Goal: Book appointment/travel/reservation

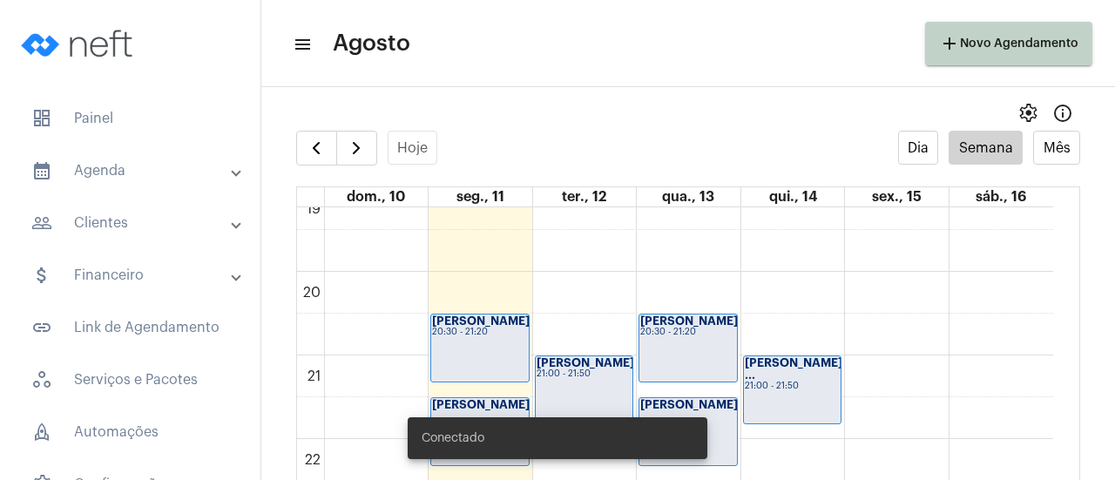
scroll to position [1636, 0]
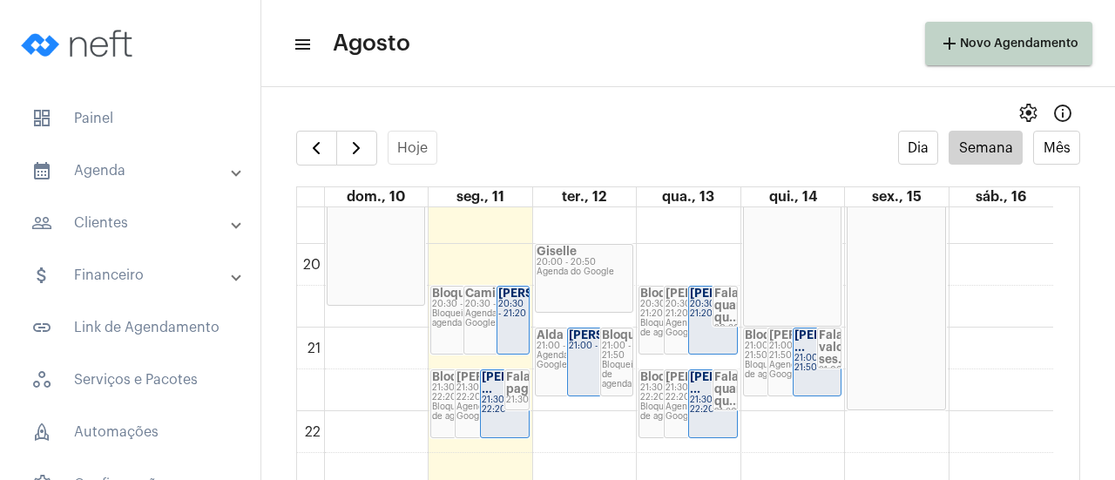
click at [579, 274] on div "Agenda do Google" at bounding box center [585, 273] width 96 height 10
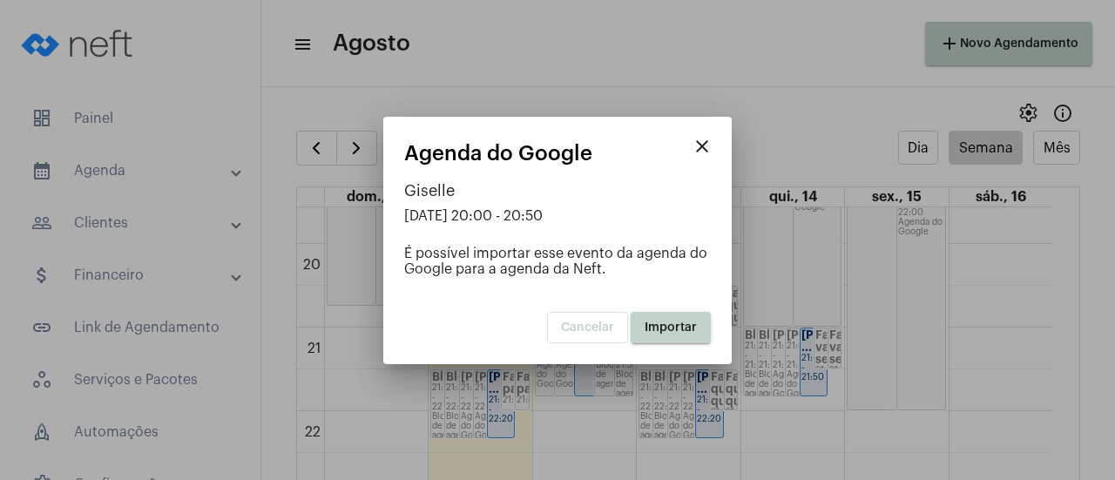
click at [667, 323] on span "Importar" at bounding box center [671, 328] width 52 height 12
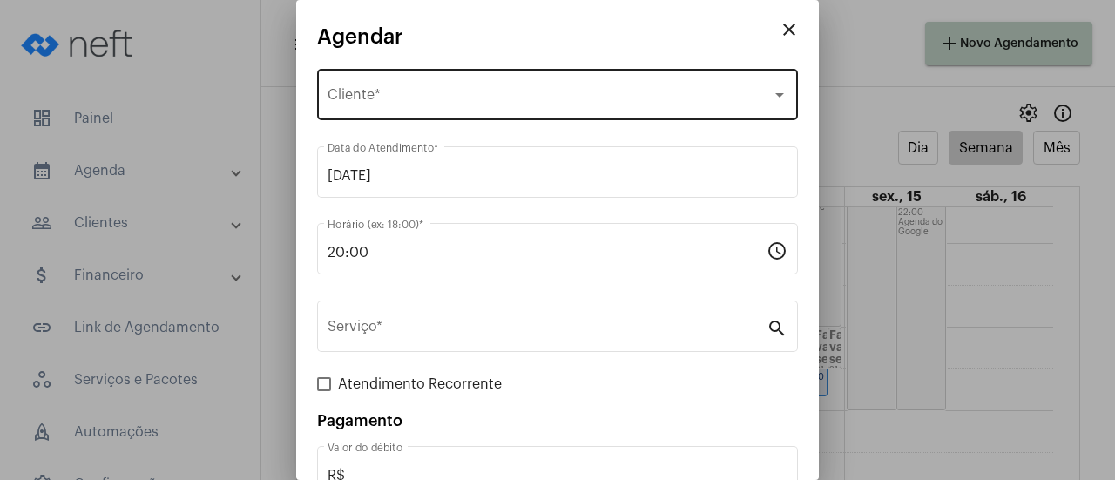
click at [434, 104] on span "Selecione o Cliente" at bounding box center [550, 99] width 444 height 16
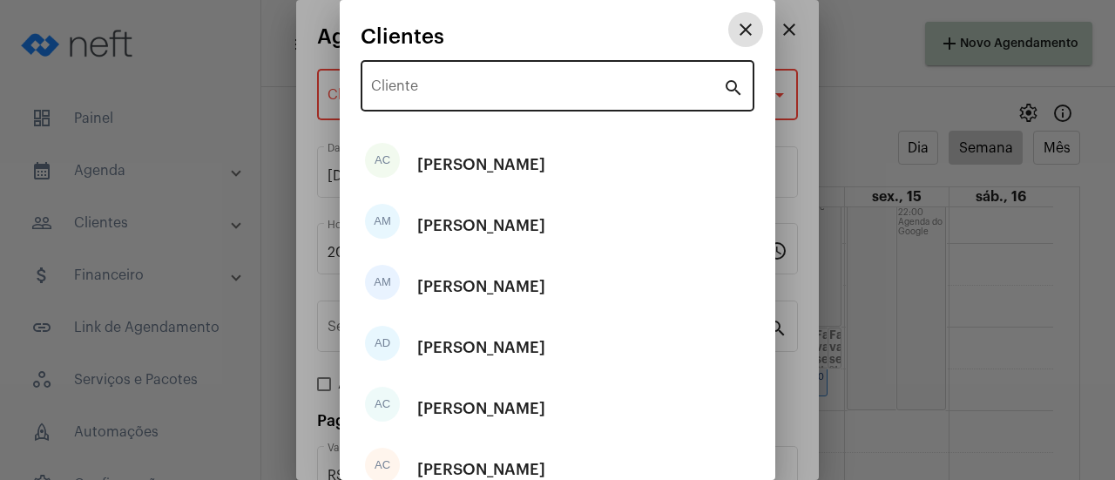
click at [437, 97] on input "Cliente" at bounding box center [547, 90] width 352 height 16
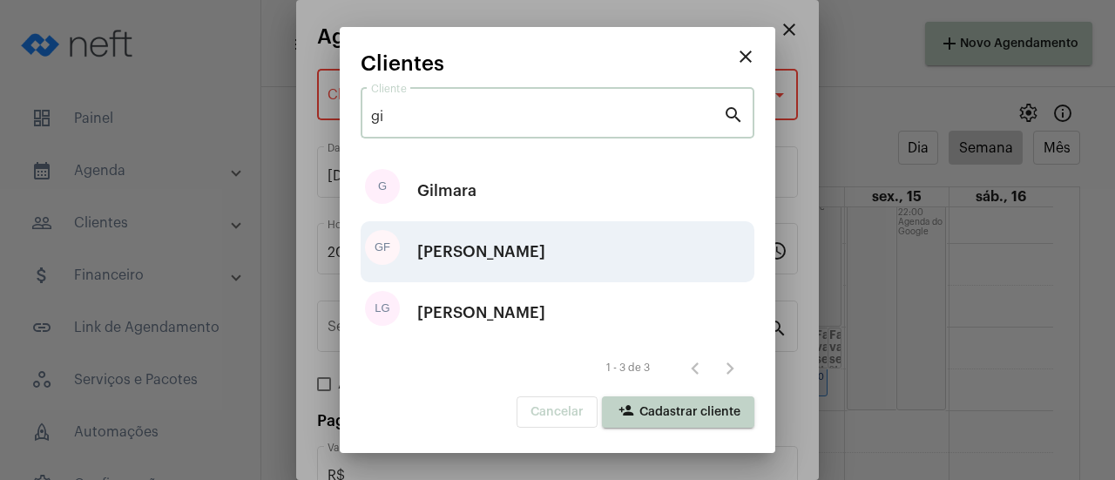
type input "gi"
click at [553, 245] on div "GF [PERSON_NAME]" at bounding box center [558, 251] width 394 height 61
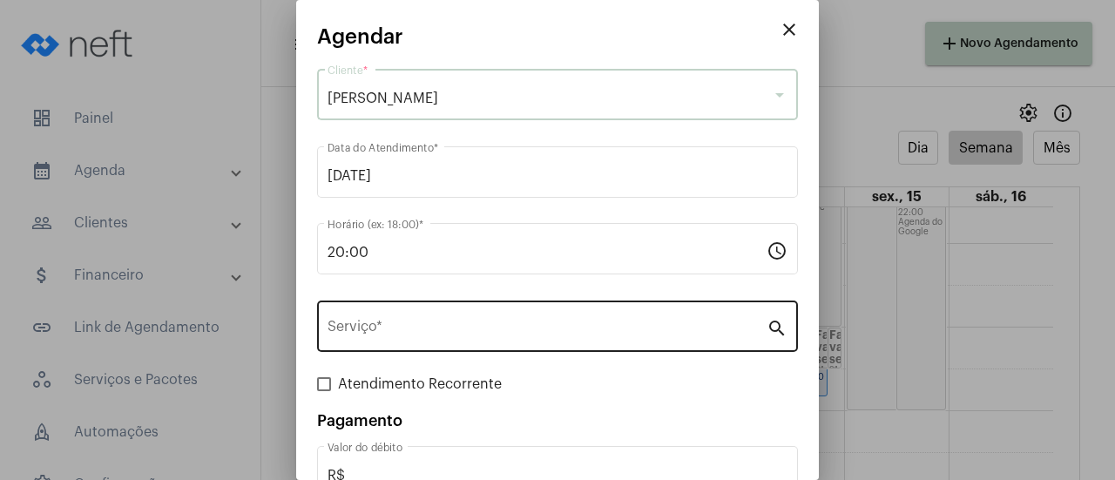
click at [472, 323] on input "Serviço *" at bounding box center [547, 330] width 439 height 16
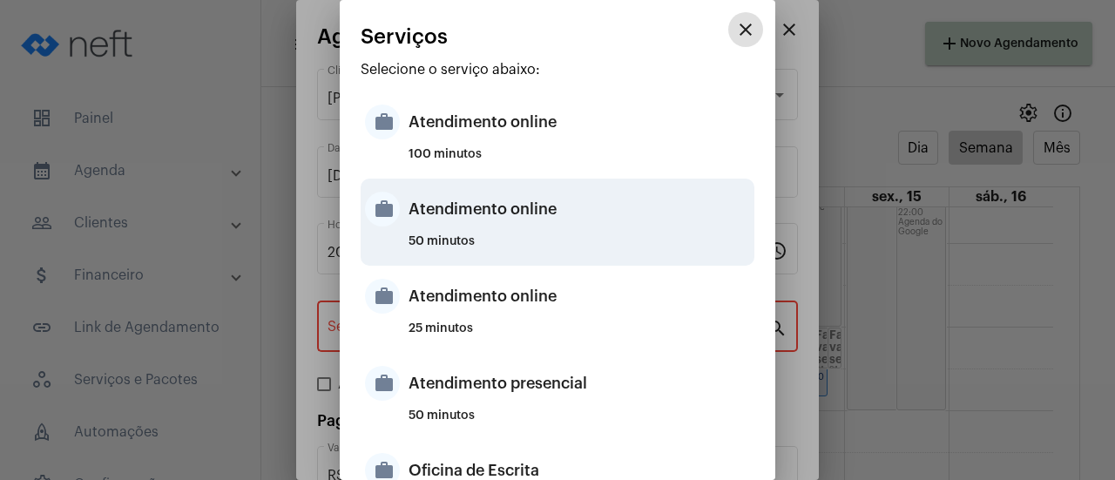
click at [525, 228] on div "Atendimento online" at bounding box center [580, 209] width 342 height 52
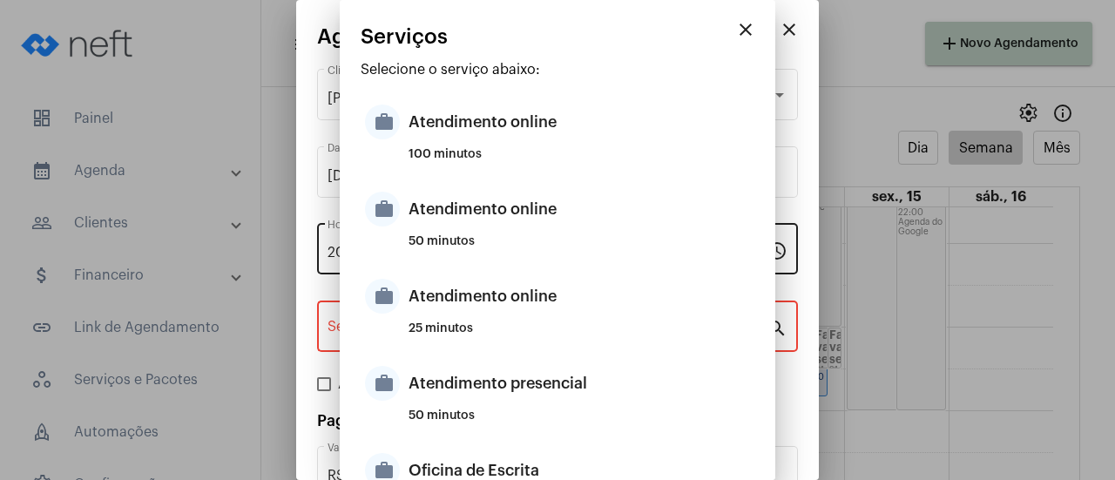
type input "Atendimento online"
type input "R$ 0"
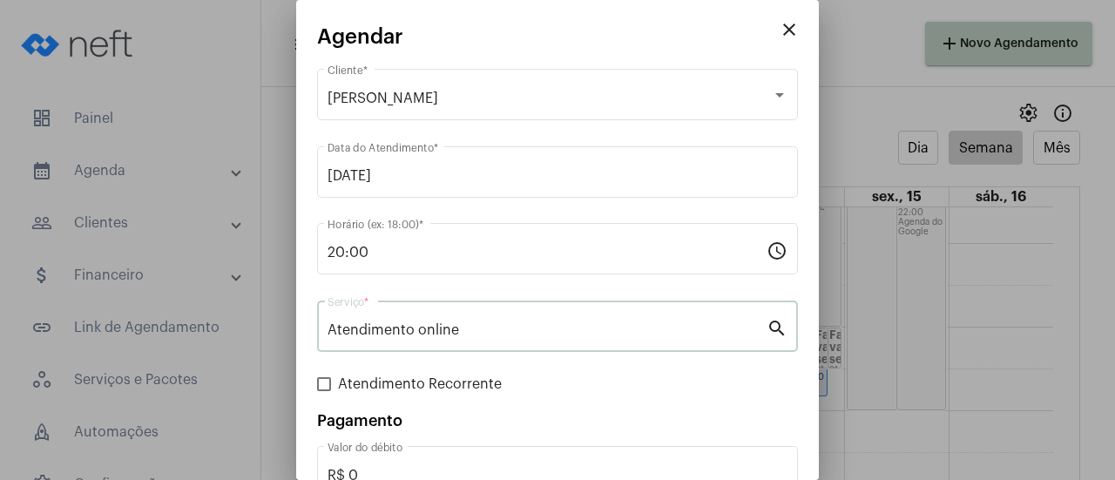
scroll to position [115, 0]
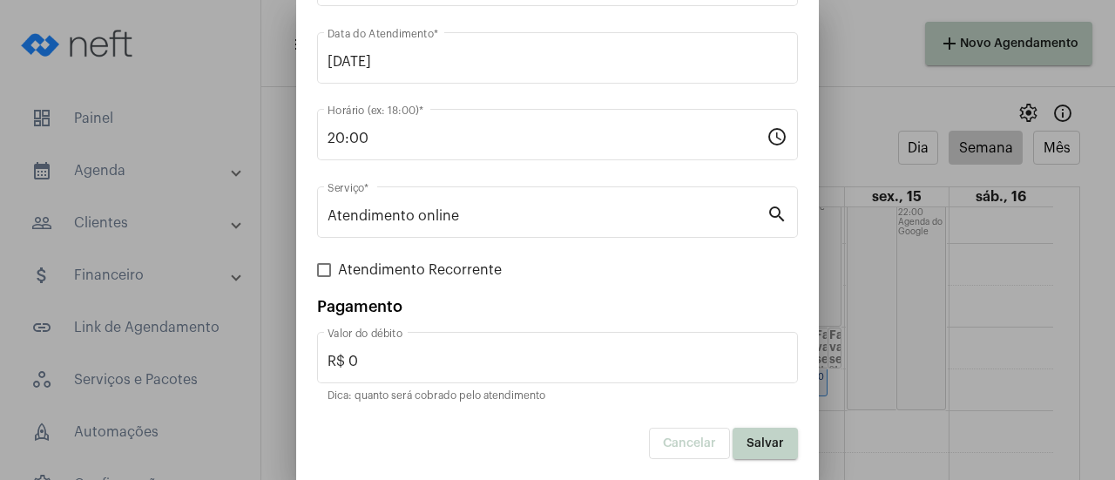
click at [749, 445] on span "Salvar" at bounding box center [765, 443] width 37 height 12
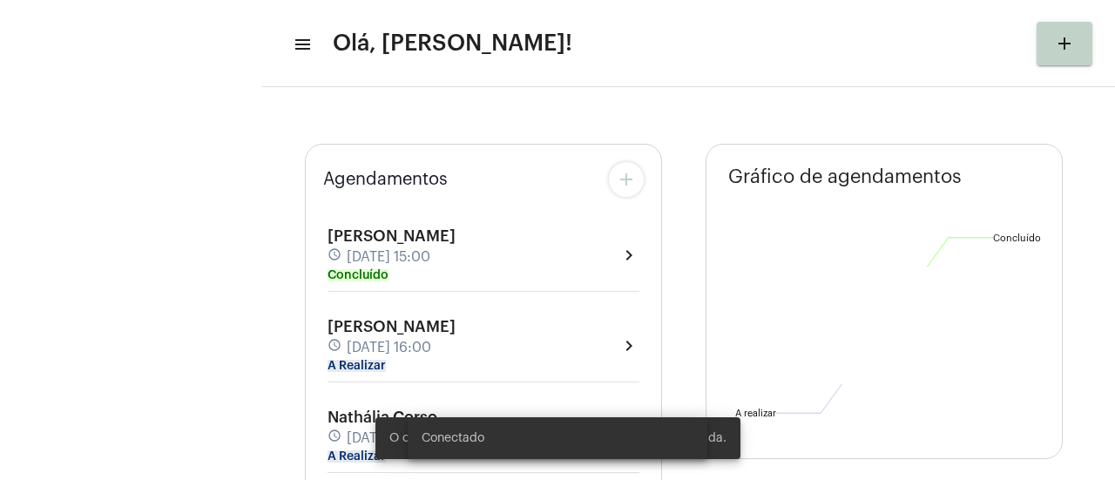
type input "https://neft.com.br/isabelasancho"
